Goal: Transaction & Acquisition: Purchase product/service

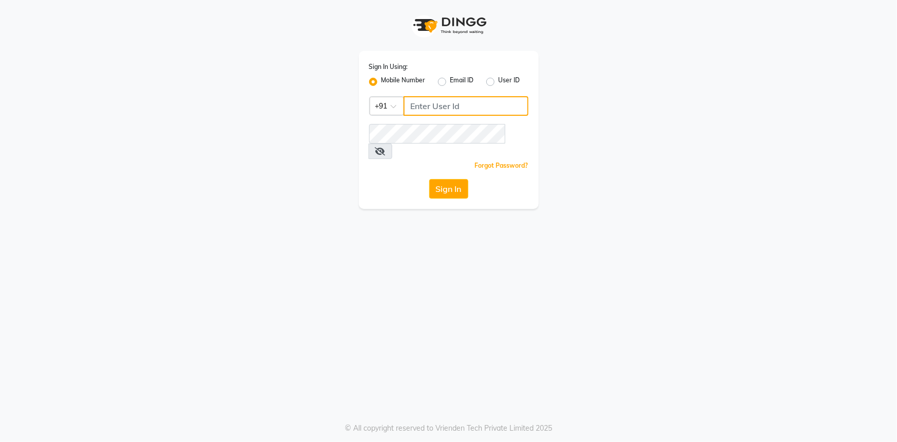
click at [441, 108] on input "Username" at bounding box center [466, 106] width 125 height 20
type input "9815033077"
drag, startPoint x: 512, startPoint y: 131, endPoint x: 519, endPoint y: 129, distance: 7.4
click at [386, 147] on icon at bounding box center [380, 151] width 10 height 8
click at [446, 179] on button "Sign In" at bounding box center [448, 189] width 39 height 20
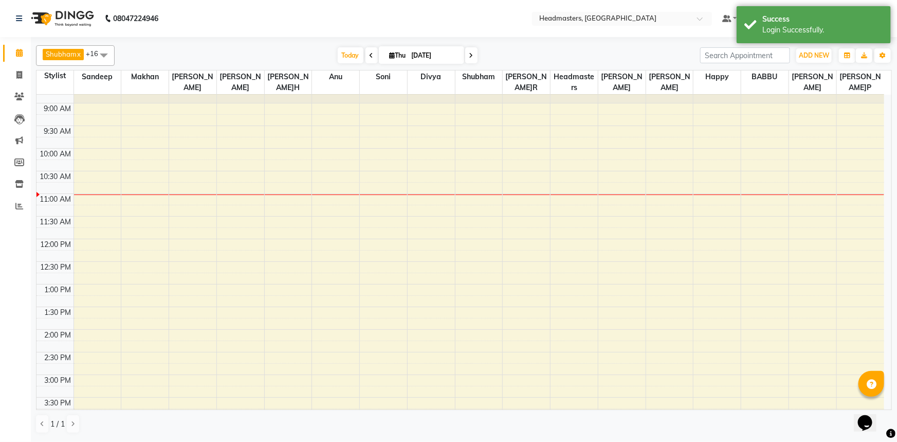
scroll to position [46, 0]
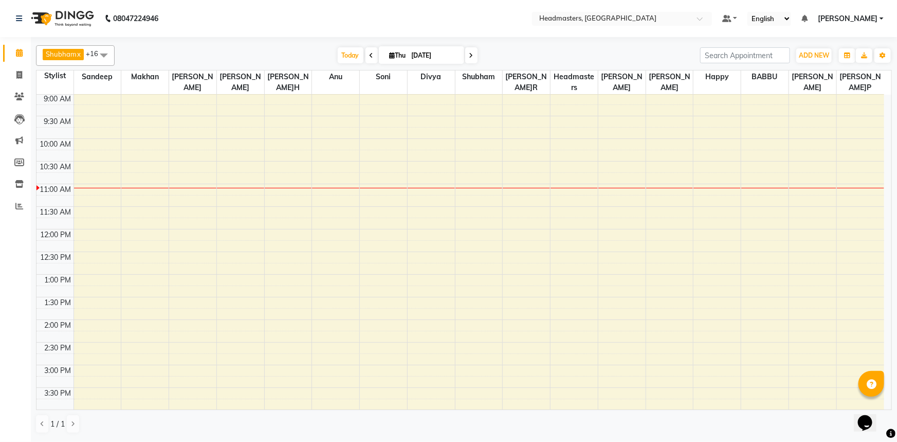
click at [720, 163] on div "8:00 AM 8:30 AM 9:00 AM 9:30 AM 10:00 AM 10:30 AM 11:00 AM 11:30 AM 12:00 PM 12…" at bounding box center [461, 342] width 848 height 588
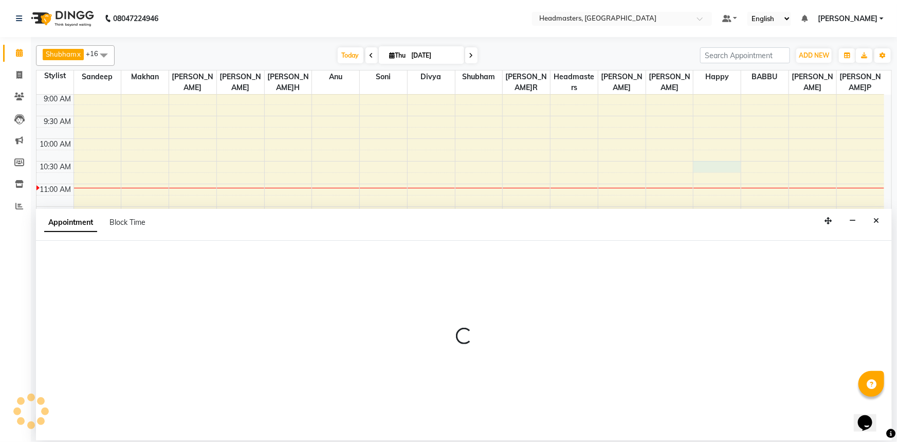
select select "62924"
select select "630"
select select "tentative"
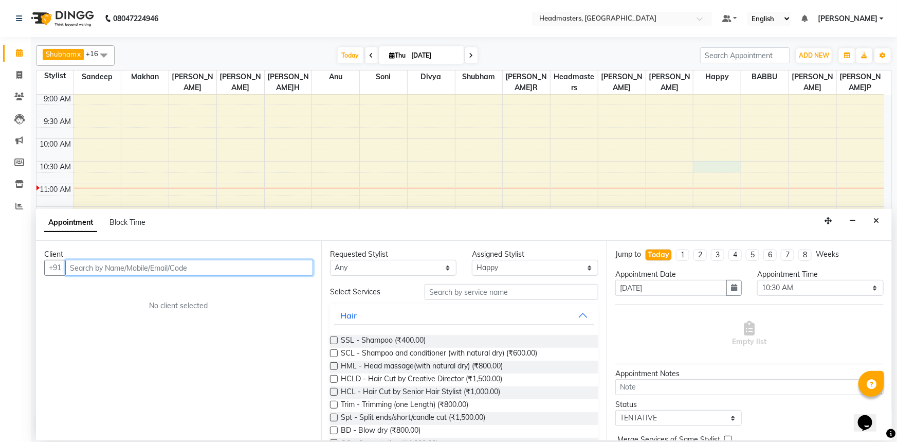
click at [96, 267] on input "text" at bounding box center [189, 268] width 248 height 16
type input "7986993048"
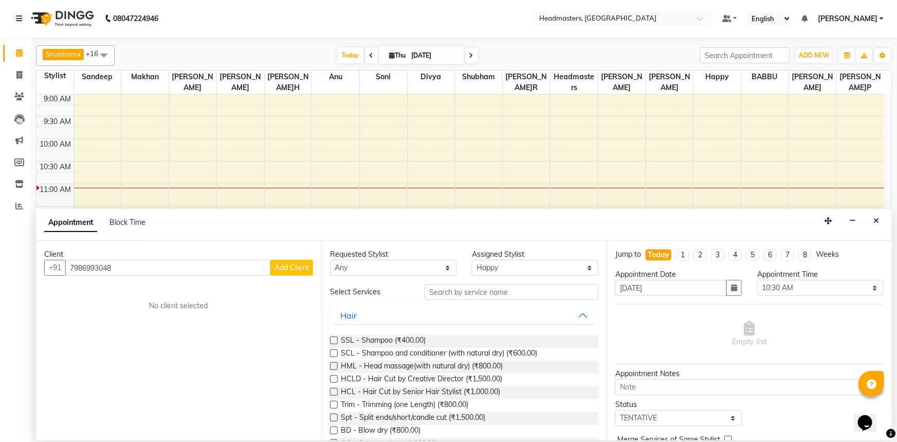
click at [278, 272] on span "Add Client" at bounding box center [292, 267] width 34 height 9
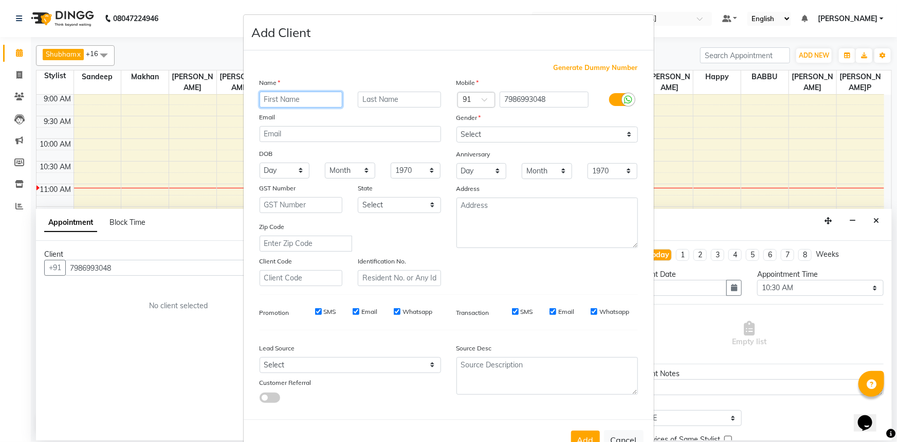
click at [285, 93] on input "text" at bounding box center [301, 100] width 83 height 16
type input "[PERSON_NAME]"
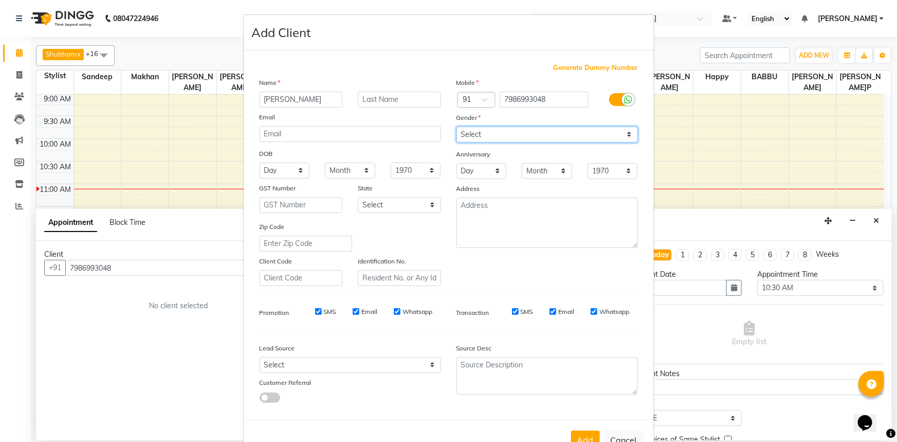
drag, startPoint x: 464, startPoint y: 136, endPoint x: 465, endPoint y: 142, distance: 6.2
click at [464, 136] on select "Select [DEMOGRAPHIC_DATA] [DEMOGRAPHIC_DATA] Other Prefer Not To Say" at bounding box center [548, 135] width 182 height 16
select select "[DEMOGRAPHIC_DATA]"
click at [457, 127] on select "Select [DEMOGRAPHIC_DATA] [DEMOGRAPHIC_DATA] Other Prefer Not To Say" at bounding box center [548, 135] width 182 height 16
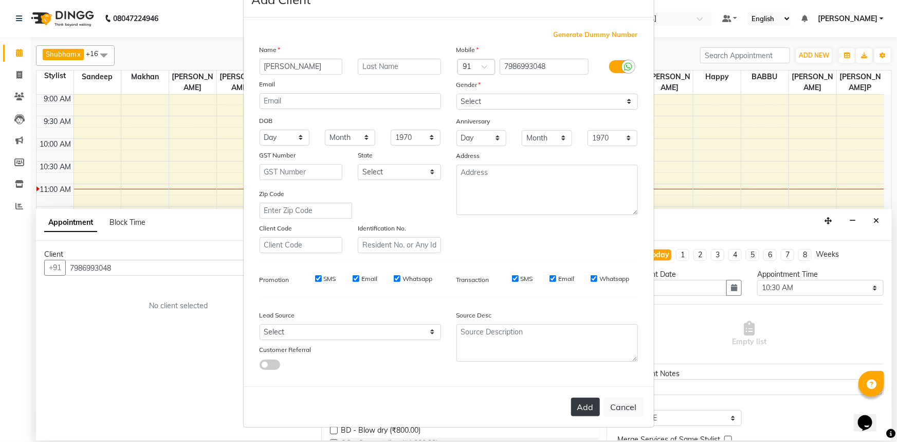
click at [585, 410] on button "Add" at bounding box center [585, 407] width 29 height 19
select select
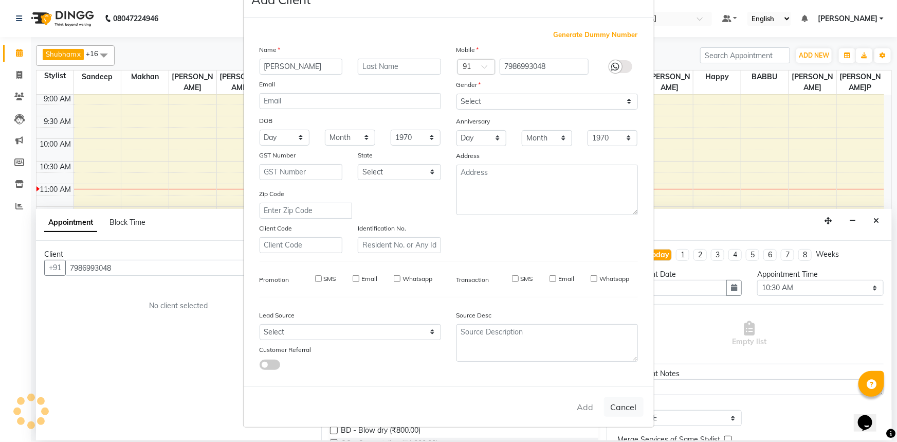
select select
checkbox input "false"
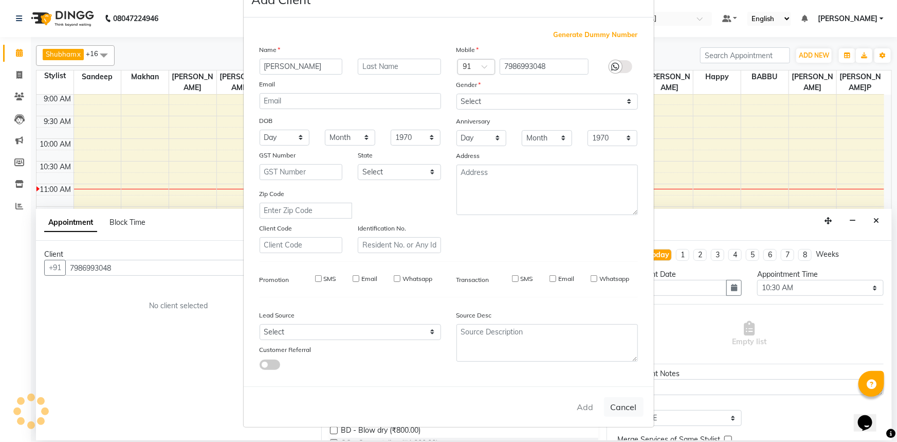
checkbox input "false"
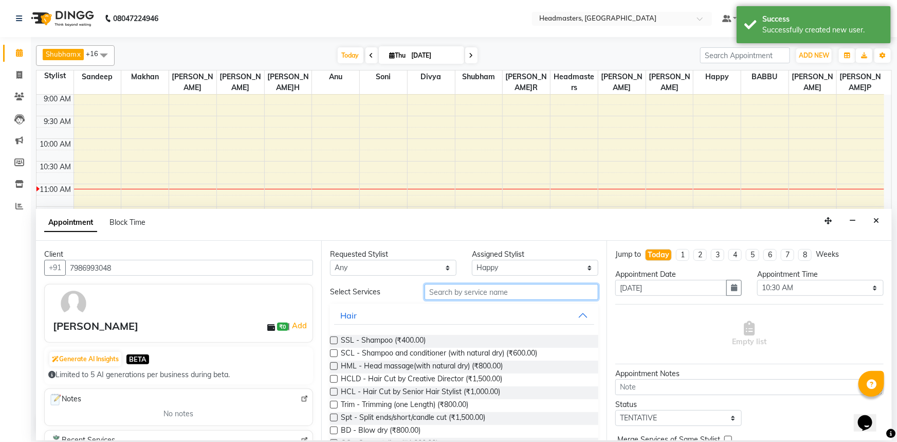
click at [457, 291] on input "text" at bounding box center [512, 292] width 174 height 16
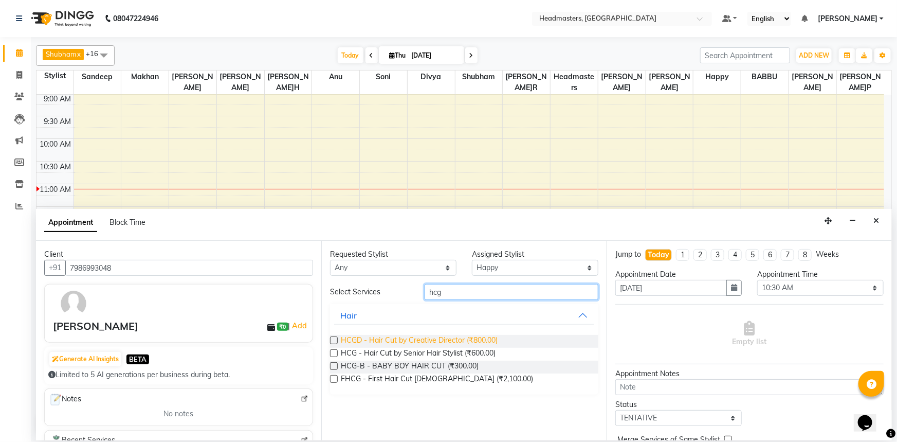
type input "hcg"
click at [452, 340] on span "HCGD - Hair Cut by Creative Director (₹800.00)" at bounding box center [419, 341] width 157 height 13
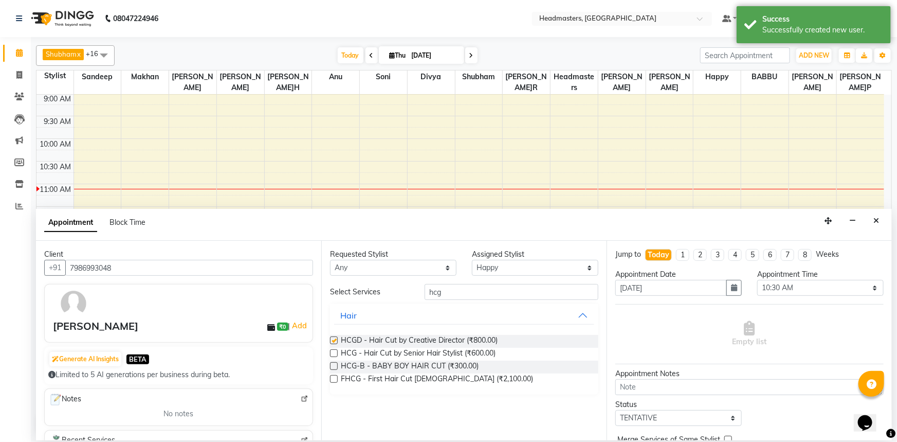
checkbox input "false"
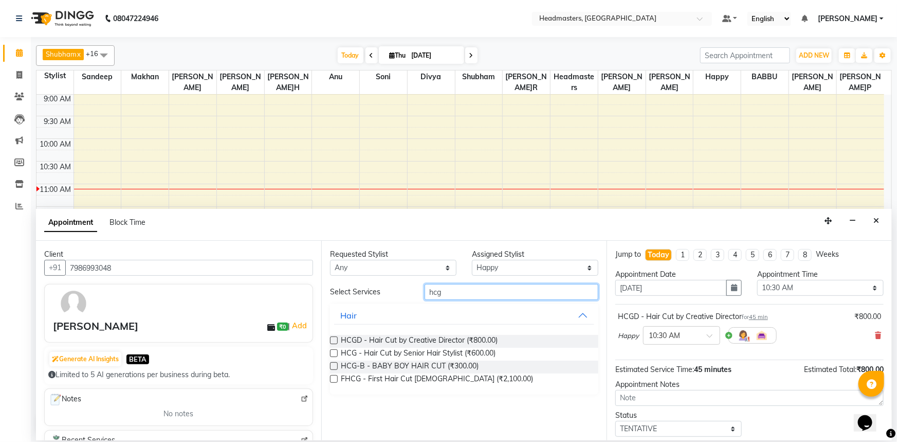
click at [464, 293] on input "hcg" at bounding box center [512, 292] width 174 height 16
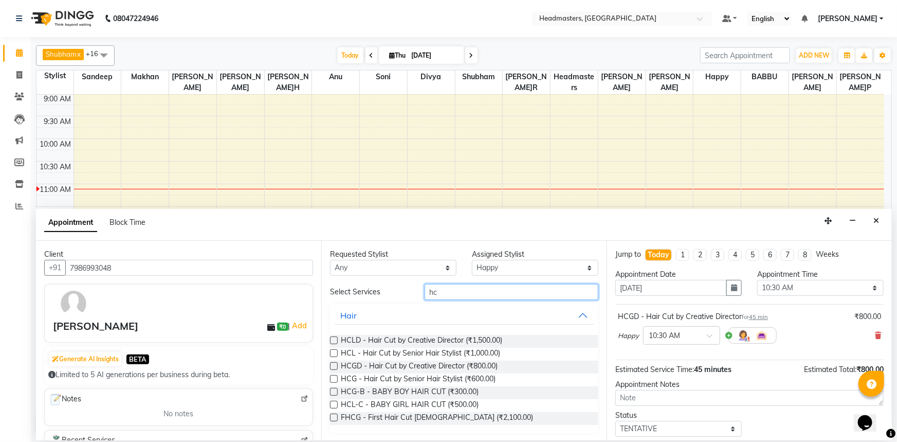
type input "h"
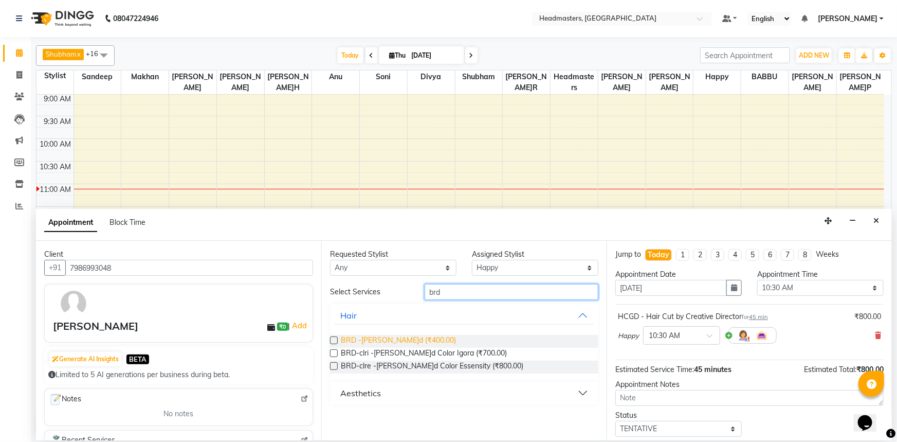
type input "brd"
click at [402, 337] on span "BRD -[PERSON_NAME]d (₹400.00)" at bounding box center [398, 341] width 115 height 13
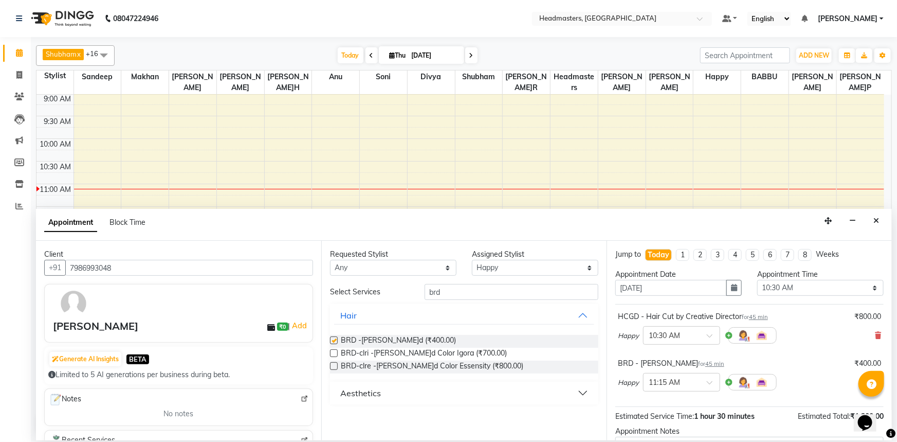
checkbox input "false"
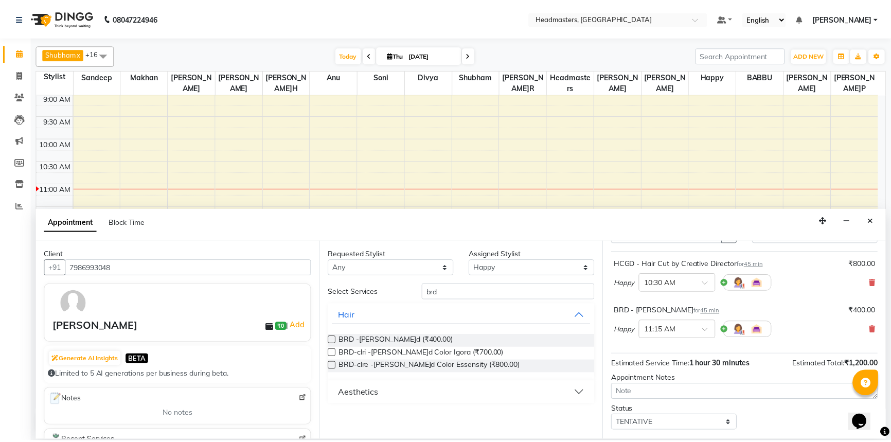
scroll to position [91, 0]
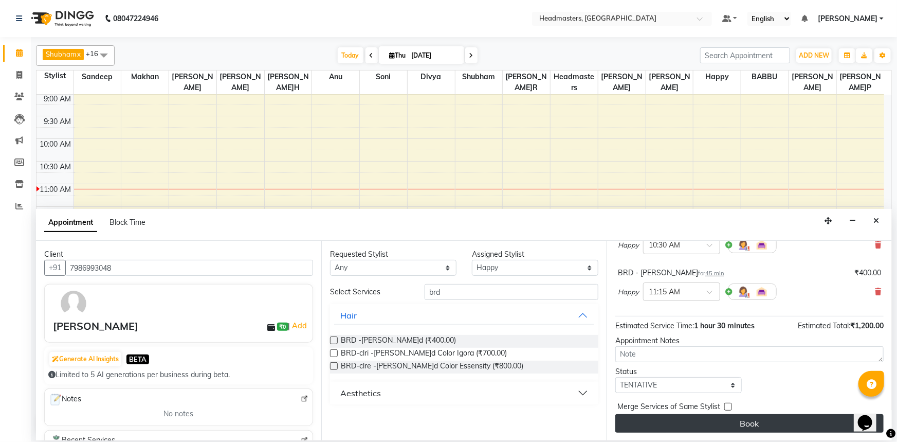
click at [749, 421] on button "Book" at bounding box center [750, 423] width 268 height 19
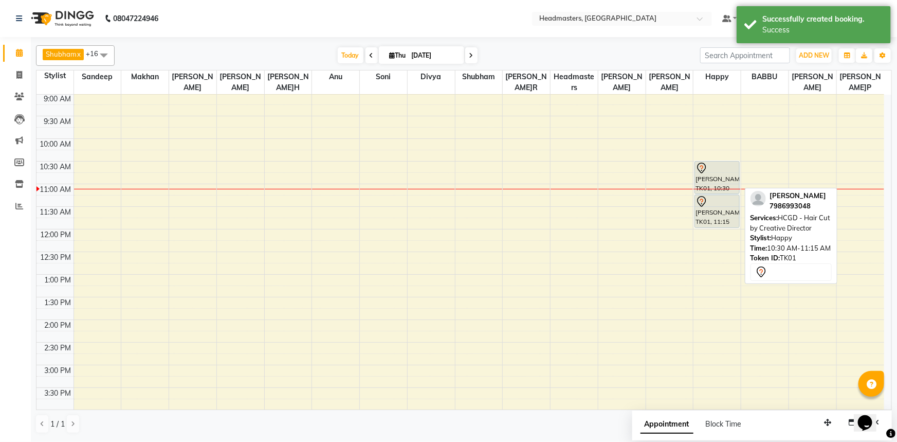
click at [715, 175] on div "[PERSON_NAME], TK01, 10:30 AM-11:15 AM, HCGD - Hair Cut by Creative Director" at bounding box center [717, 177] width 44 height 32
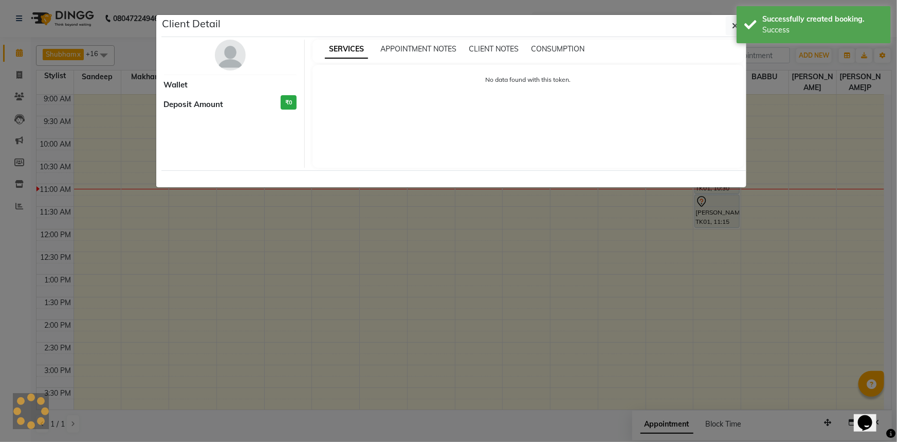
select select "7"
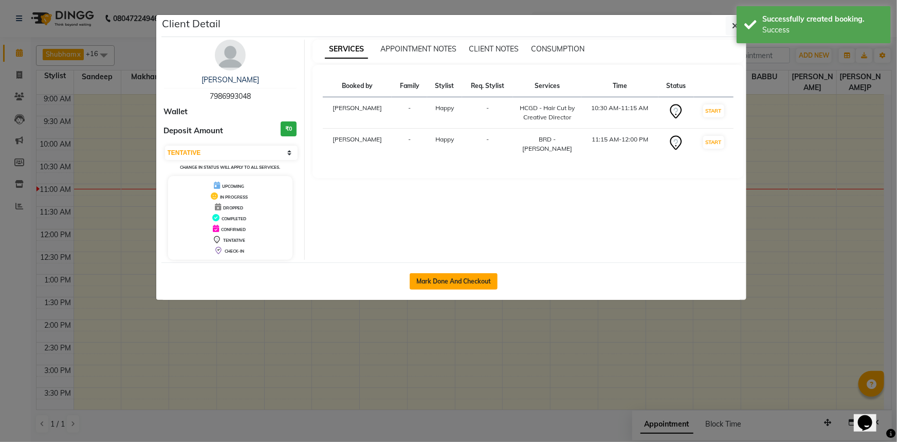
click at [439, 282] on button "Mark Done And Checkout" at bounding box center [454, 281] width 88 height 16
select select "service"
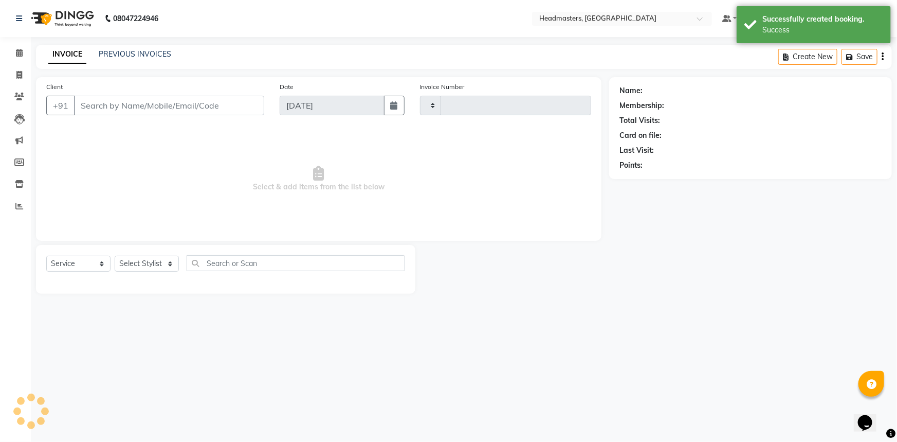
type input "4734"
select select "7140"
type input "7986993048"
select select "62924"
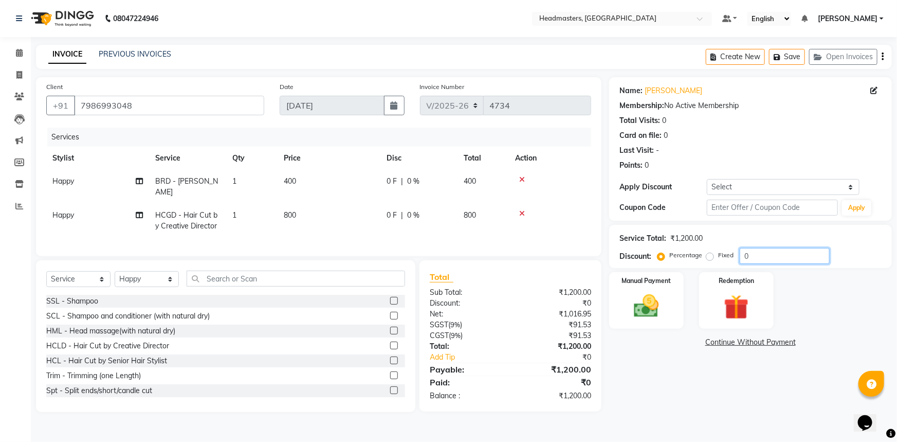
click at [742, 261] on input "0" at bounding box center [785, 256] width 90 height 16
type input "50"
click at [668, 400] on div "Name: [PERSON_NAME] Membership: No Active Membership Total Visits: 0 Card on fi…" at bounding box center [754, 244] width 291 height 335
click at [630, 311] on img at bounding box center [647, 306] width 42 height 30
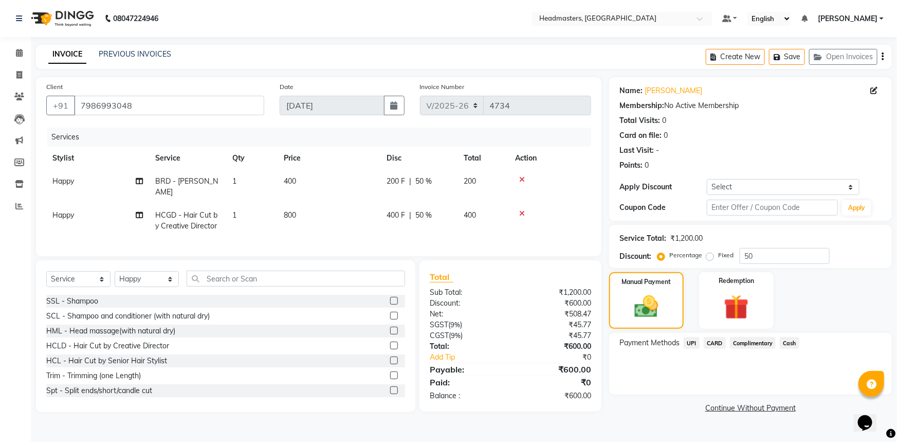
click at [693, 340] on span "UPI" at bounding box center [692, 343] width 16 height 12
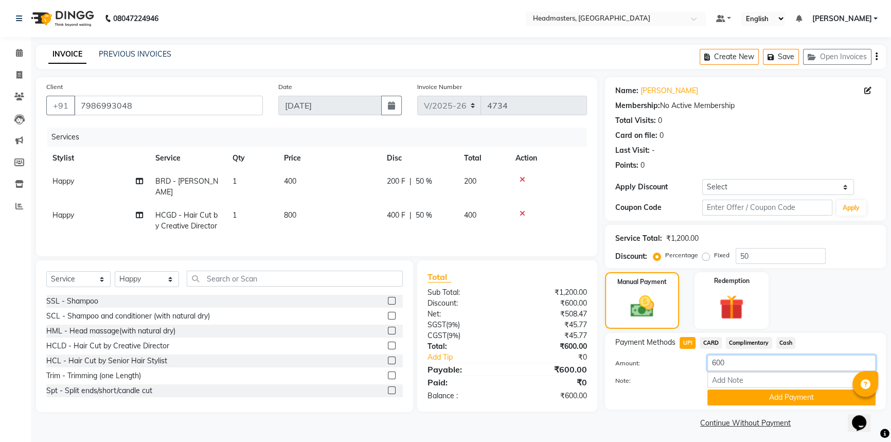
click at [714, 362] on input "600" at bounding box center [791, 363] width 168 height 16
click at [730, 365] on input "100" at bounding box center [791, 363] width 168 height 16
click at [780, 337] on span "Cash" at bounding box center [786, 343] width 20 height 12
type input "600"
click at [686, 344] on span "UPI" at bounding box center [687, 343] width 16 height 12
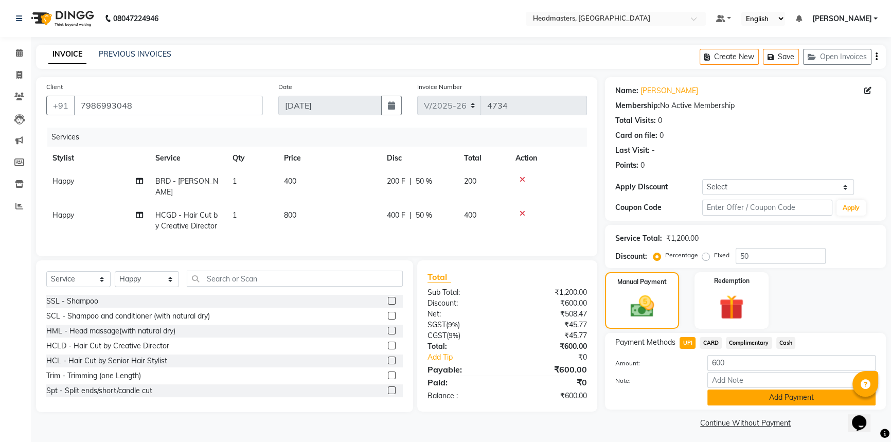
click at [730, 398] on button "Add Payment" at bounding box center [791, 397] width 168 height 16
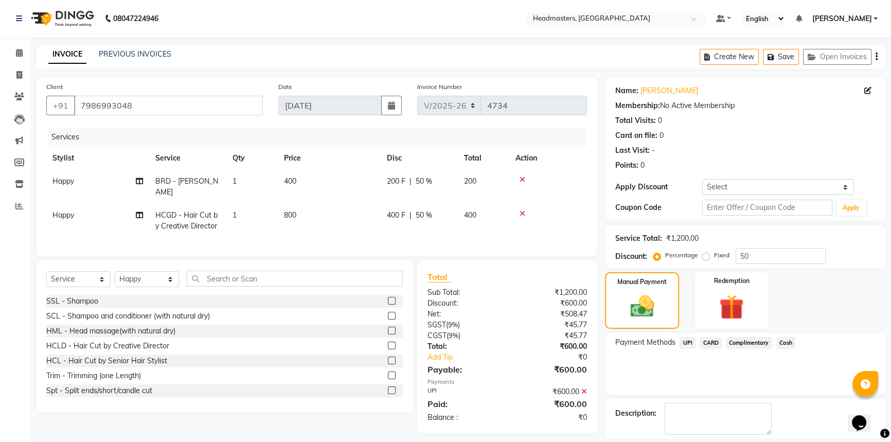
click at [584, 389] on icon at bounding box center [584, 391] width 6 height 7
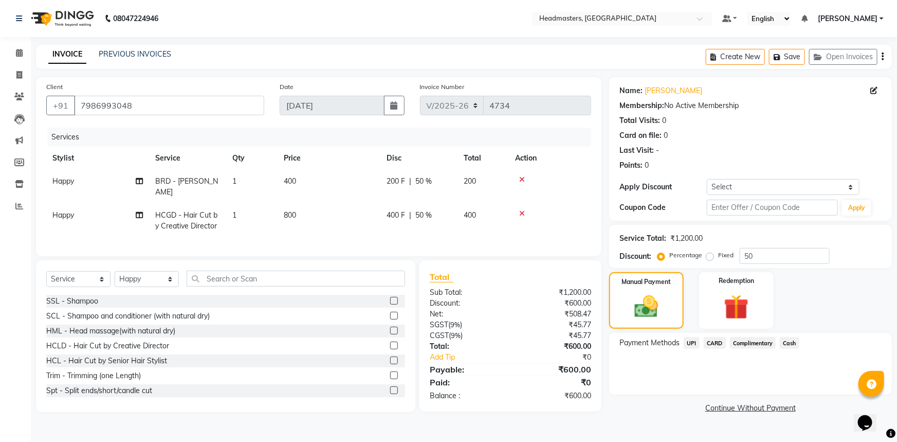
click at [693, 346] on span "UPI" at bounding box center [692, 343] width 16 height 12
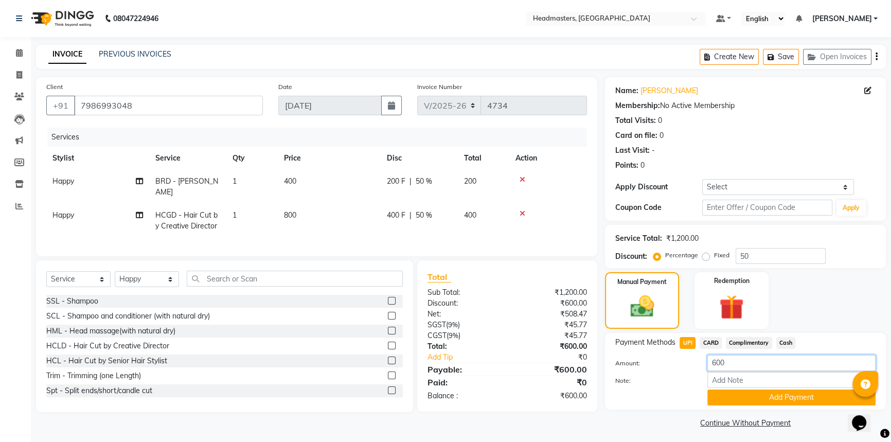
click at [714, 362] on input "600" at bounding box center [791, 363] width 168 height 16
type input "100"
click at [761, 401] on button "Add Payment" at bounding box center [791, 397] width 168 height 16
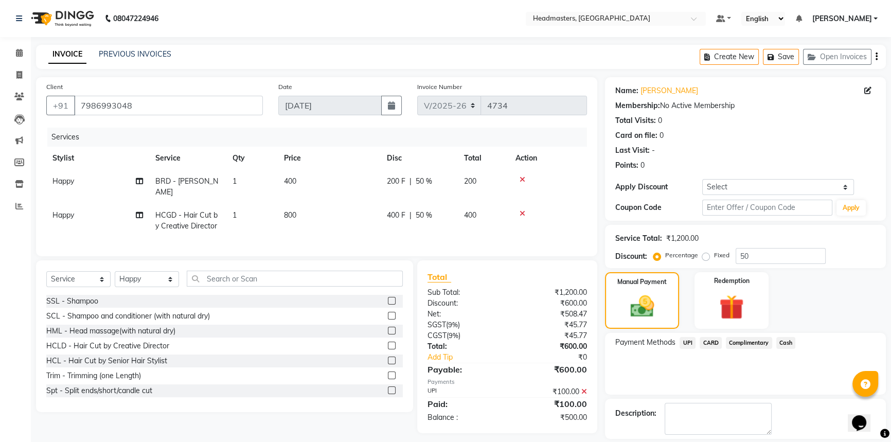
click at [786, 341] on span "Cash" at bounding box center [786, 343] width 20 height 12
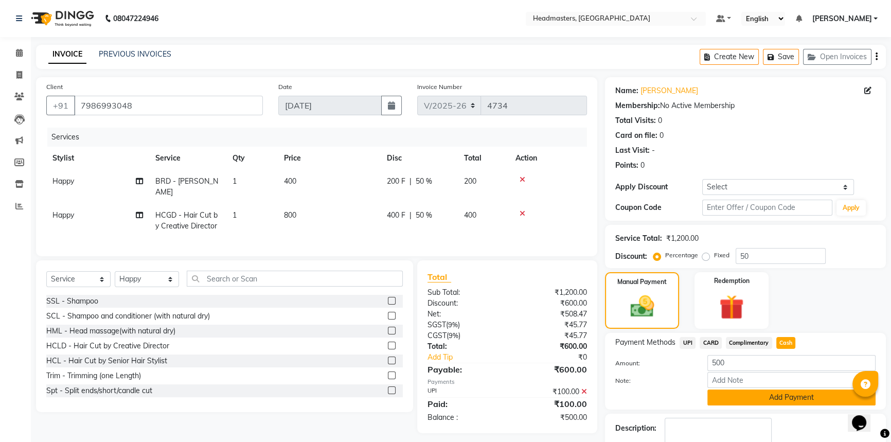
click at [761, 398] on button "Add Payment" at bounding box center [791, 397] width 168 height 16
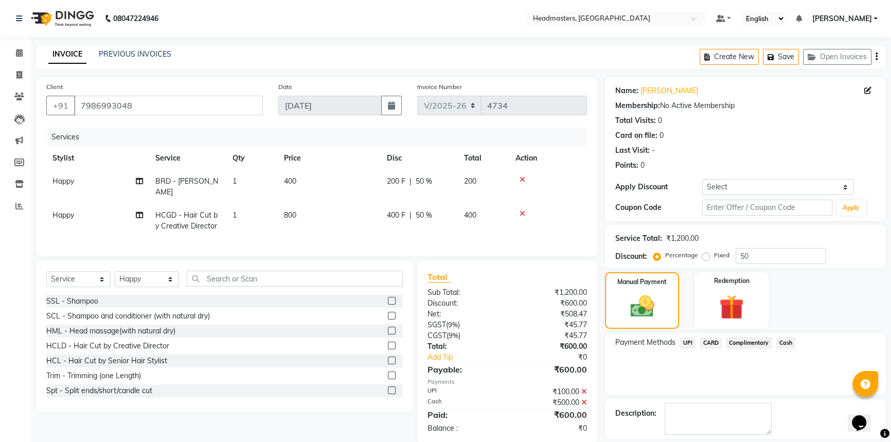
scroll to position [31, 0]
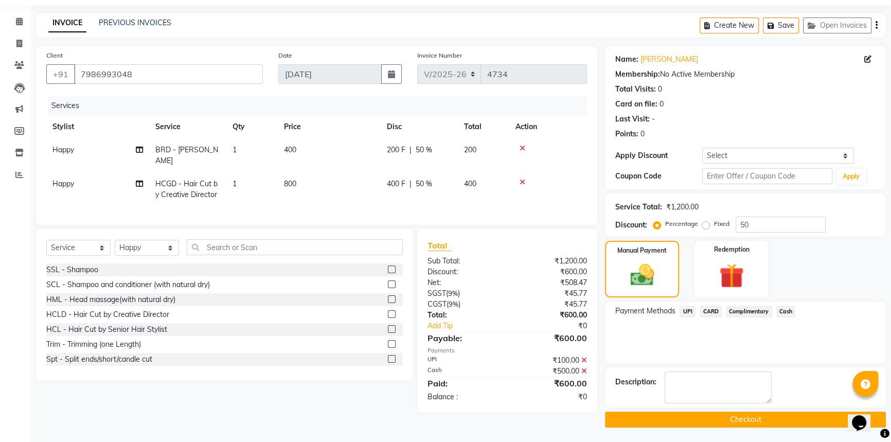
click at [736, 421] on button "Checkout" at bounding box center [745, 419] width 281 height 16
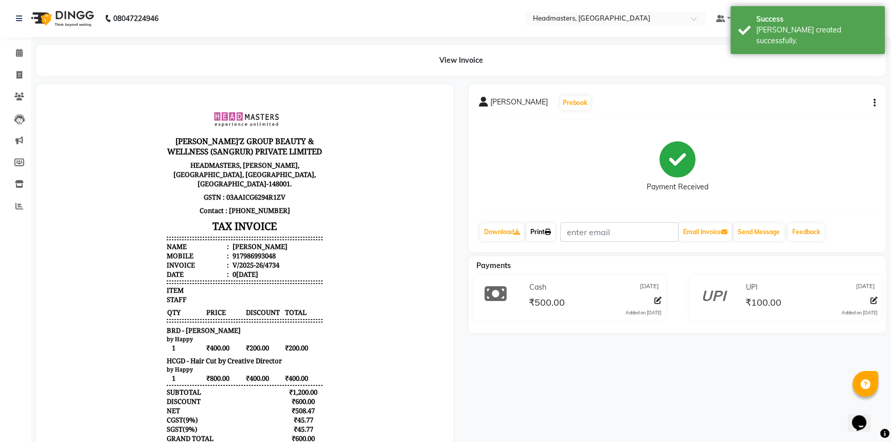
drag, startPoint x: 540, startPoint y: 231, endPoint x: 550, endPoint y: 227, distance: 11.1
click at [540, 231] on link "Print" at bounding box center [540, 231] width 29 height 17
drag, startPoint x: 18, startPoint y: 50, endPoint x: 66, endPoint y: 2, distance: 68.4
click at [18, 50] on icon at bounding box center [19, 53] width 7 height 8
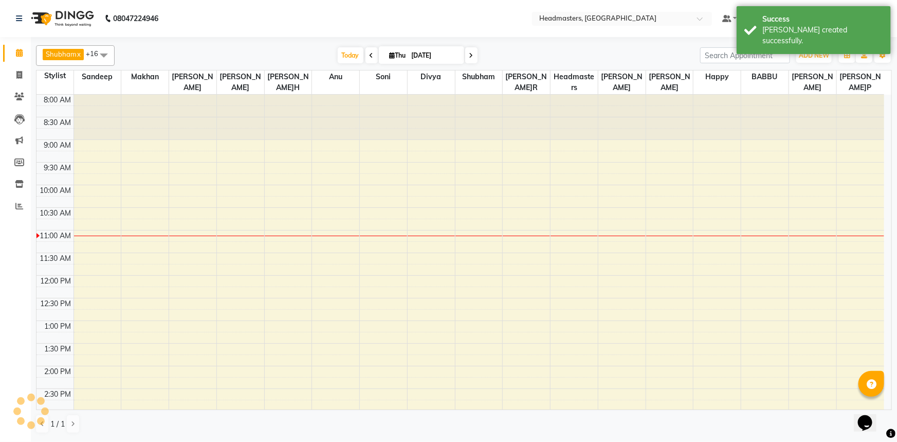
scroll to position [135, 0]
